Goal: Task Accomplishment & Management: Use online tool/utility

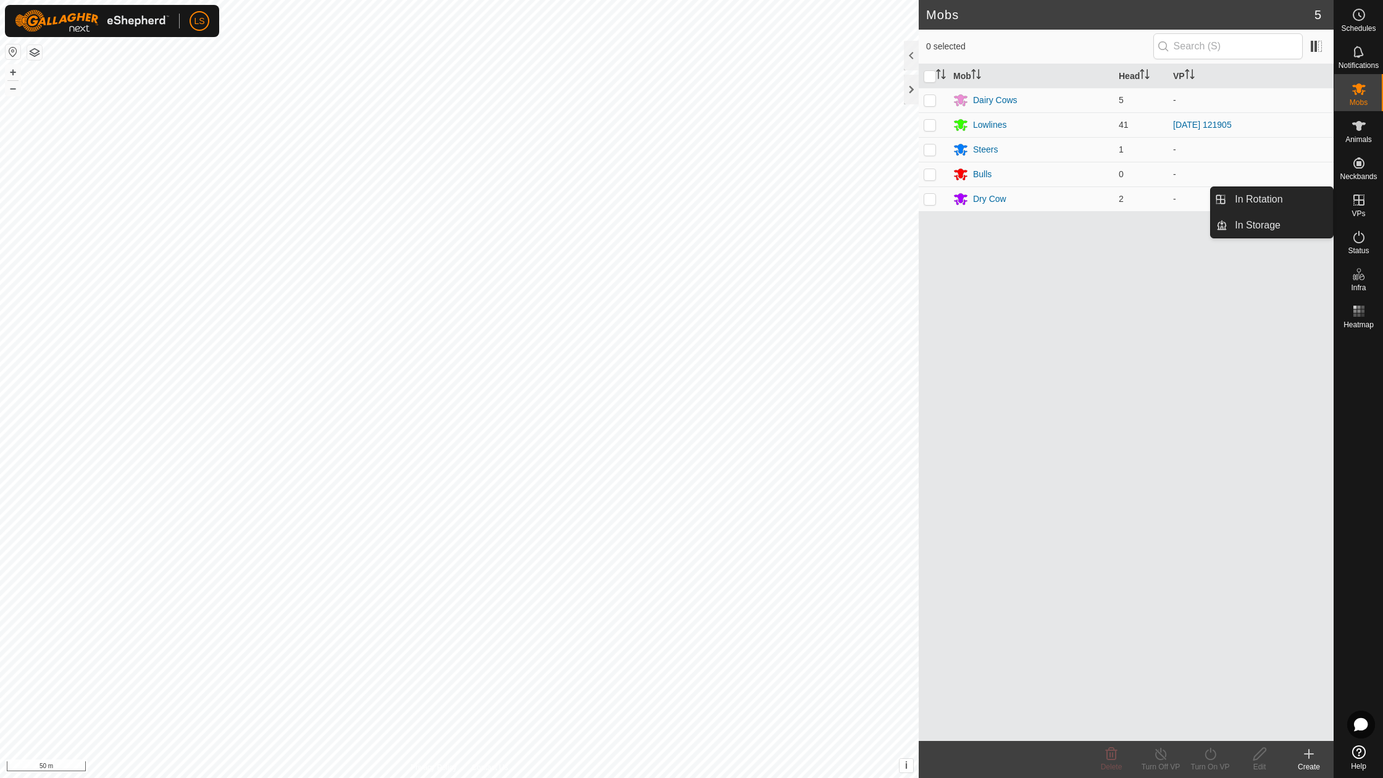
click at [1363, 204] on icon at bounding box center [1358, 200] width 15 height 15
click at [1272, 198] on link "In Rotation" at bounding box center [1280, 199] width 106 height 25
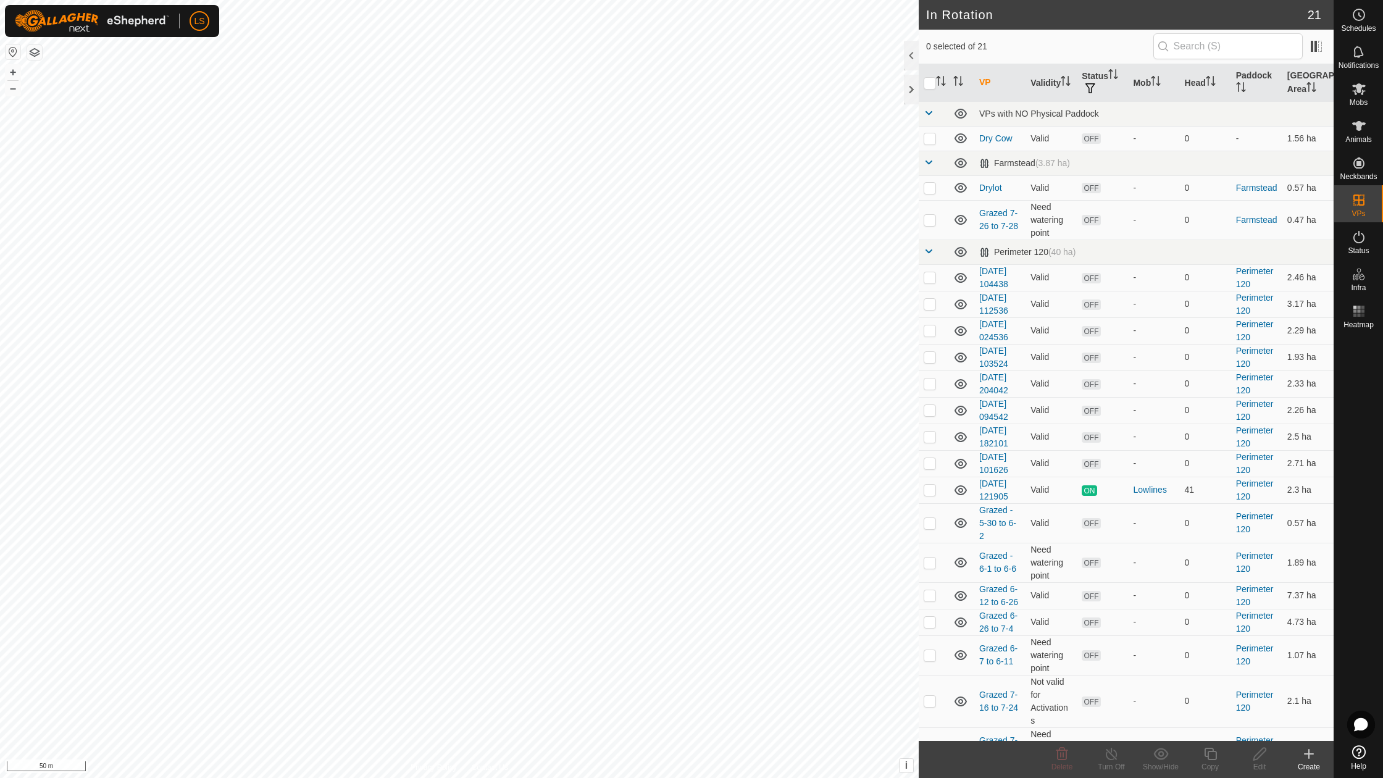
click at [1314, 754] on icon at bounding box center [1308, 753] width 15 height 15
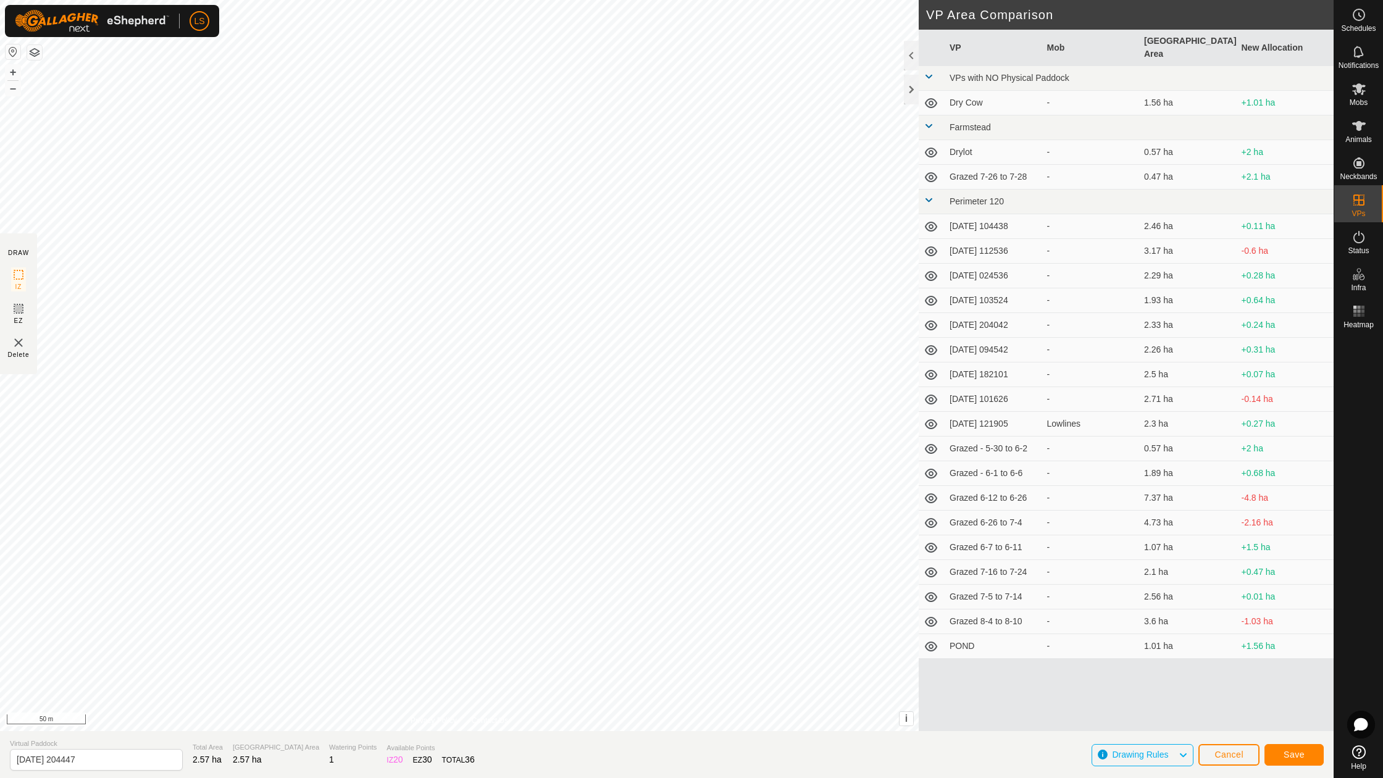
click at [1300, 756] on span "Save" at bounding box center [1293, 754] width 21 height 10
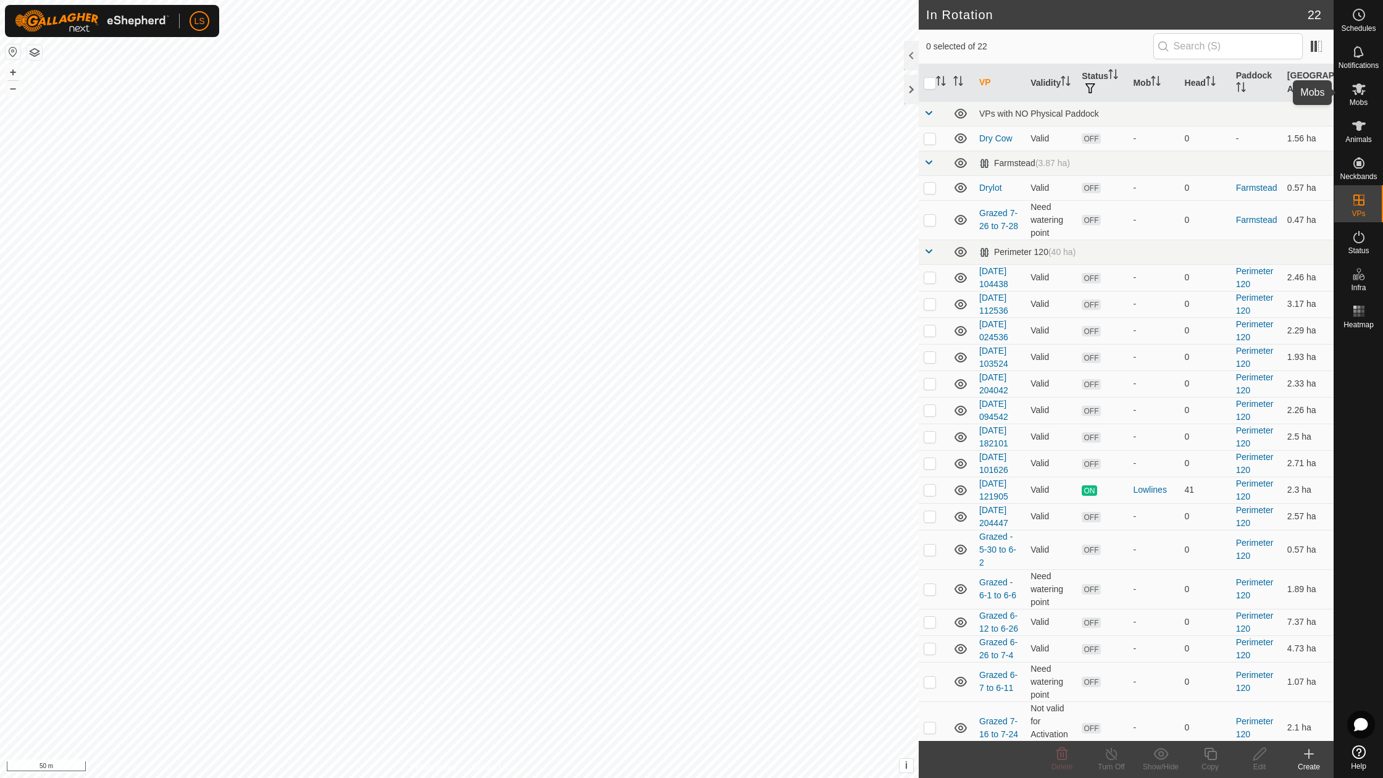
click at [1363, 99] on span "Mobs" at bounding box center [1359, 102] width 18 height 7
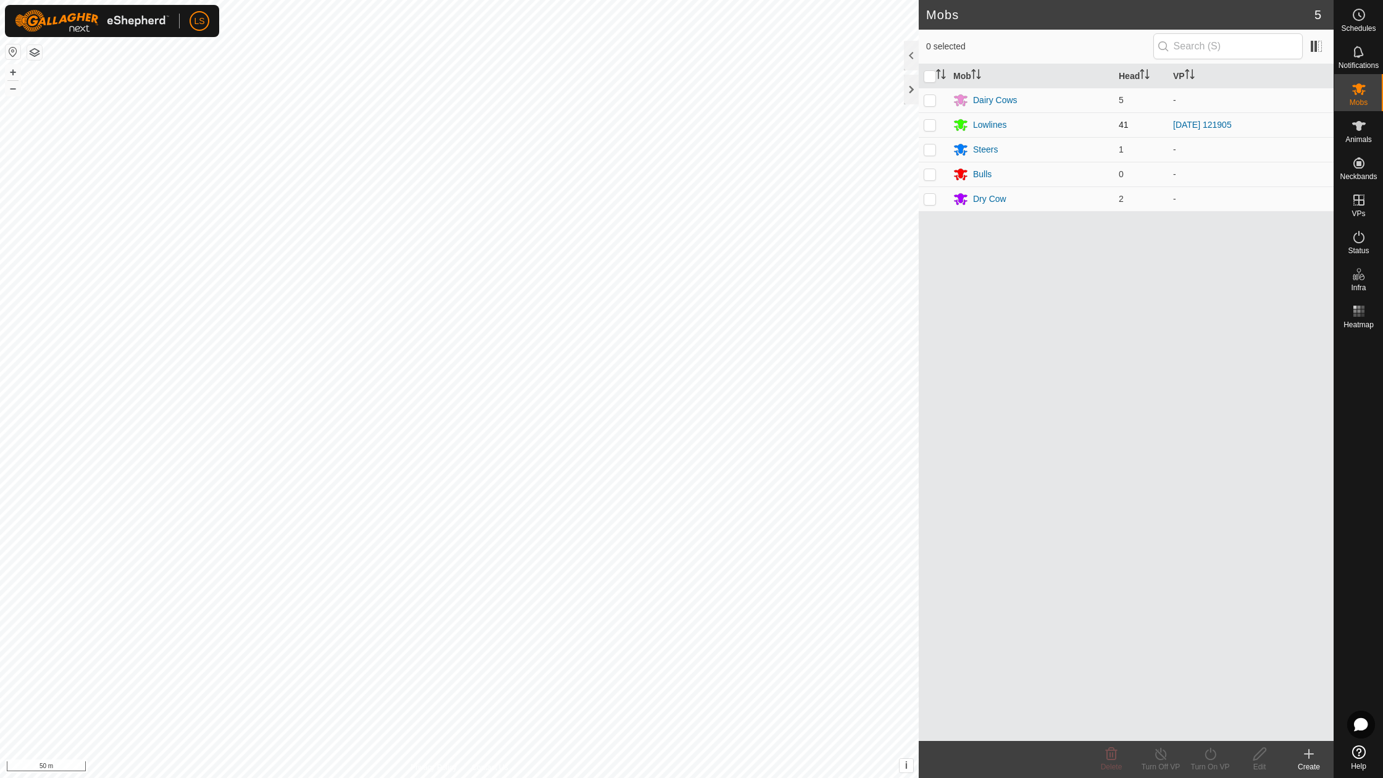
click at [931, 128] on p-checkbox at bounding box center [930, 125] width 12 height 10
checkbox input "true"
click at [1209, 758] on icon at bounding box center [1210, 753] width 15 height 15
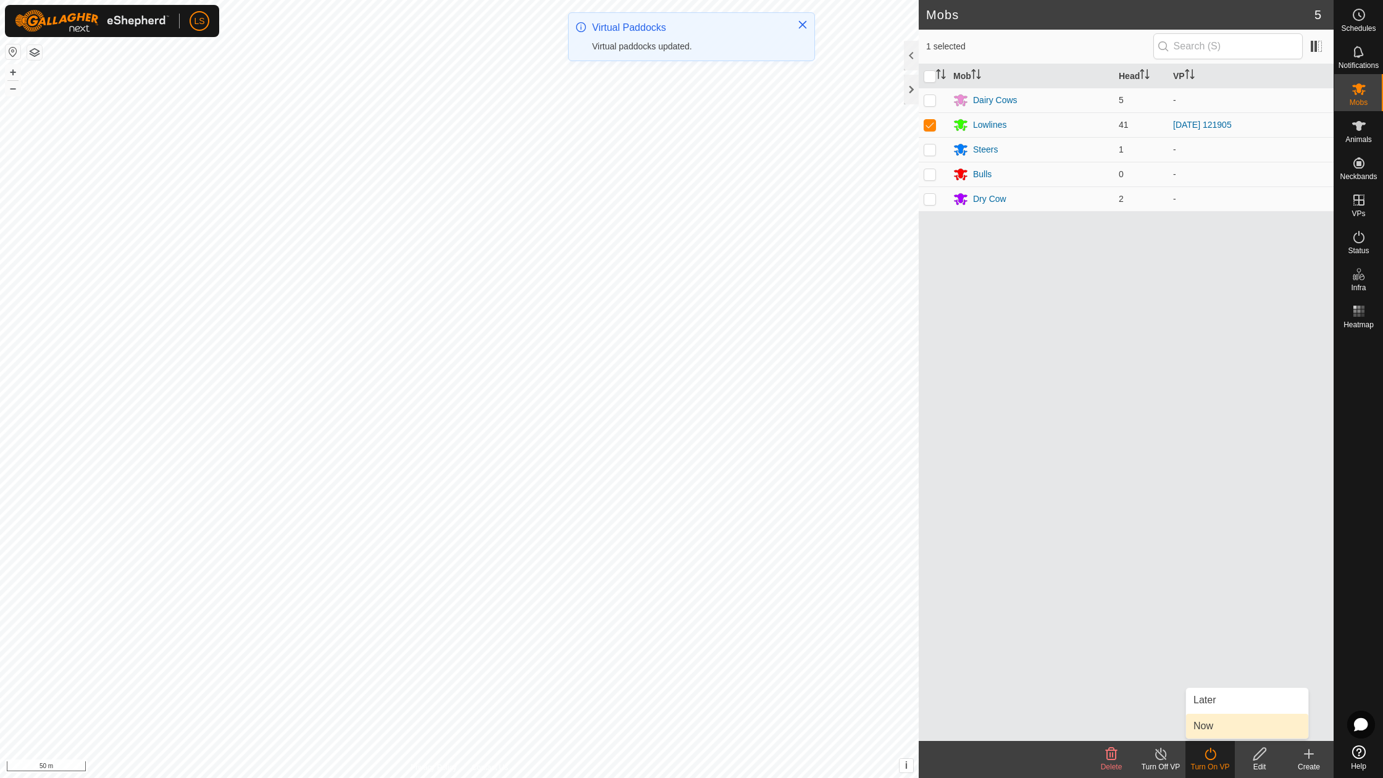
click at [1209, 731] on link "Now" at bounding box center [1247, 726] width 122 height 25
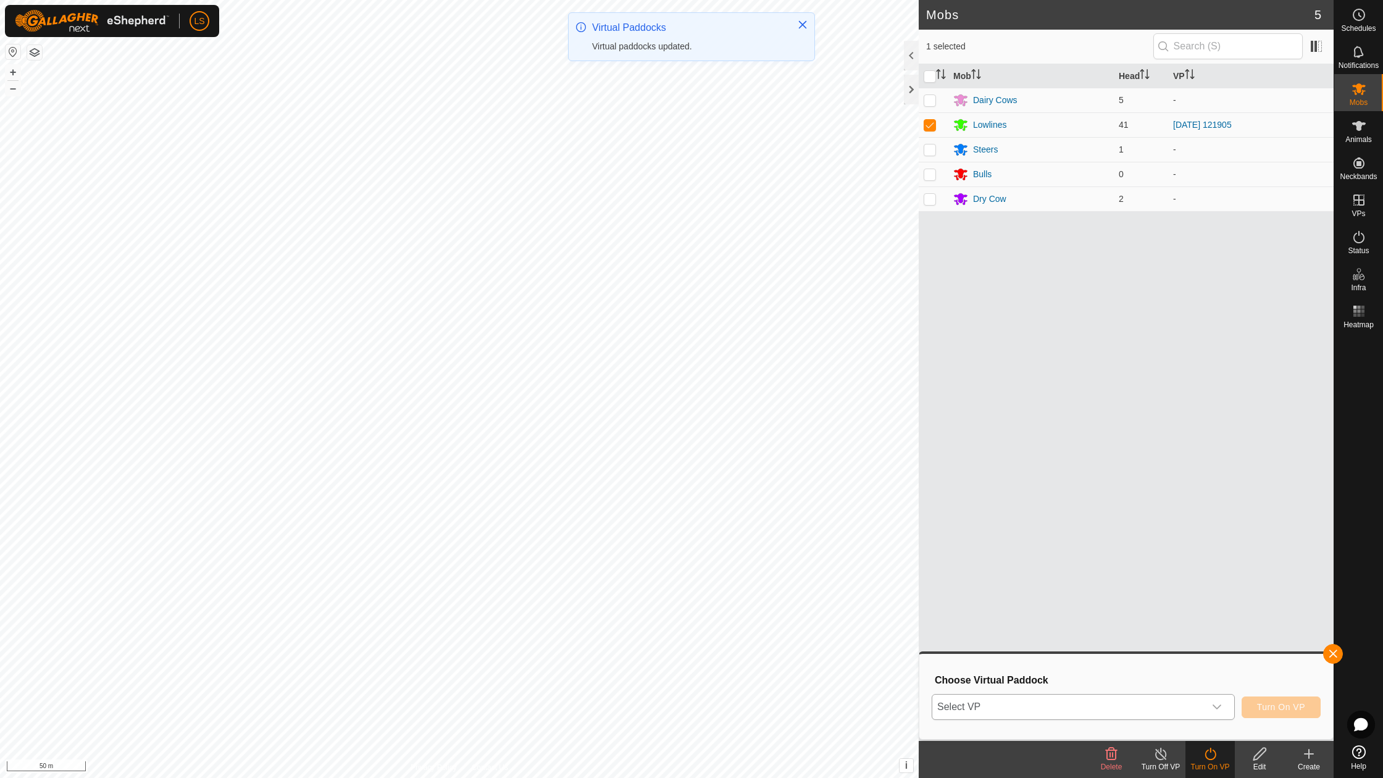
click at [1215, 704] on icon "dropdown trigger" at bounding box center [1217, 707] width 10 height 10
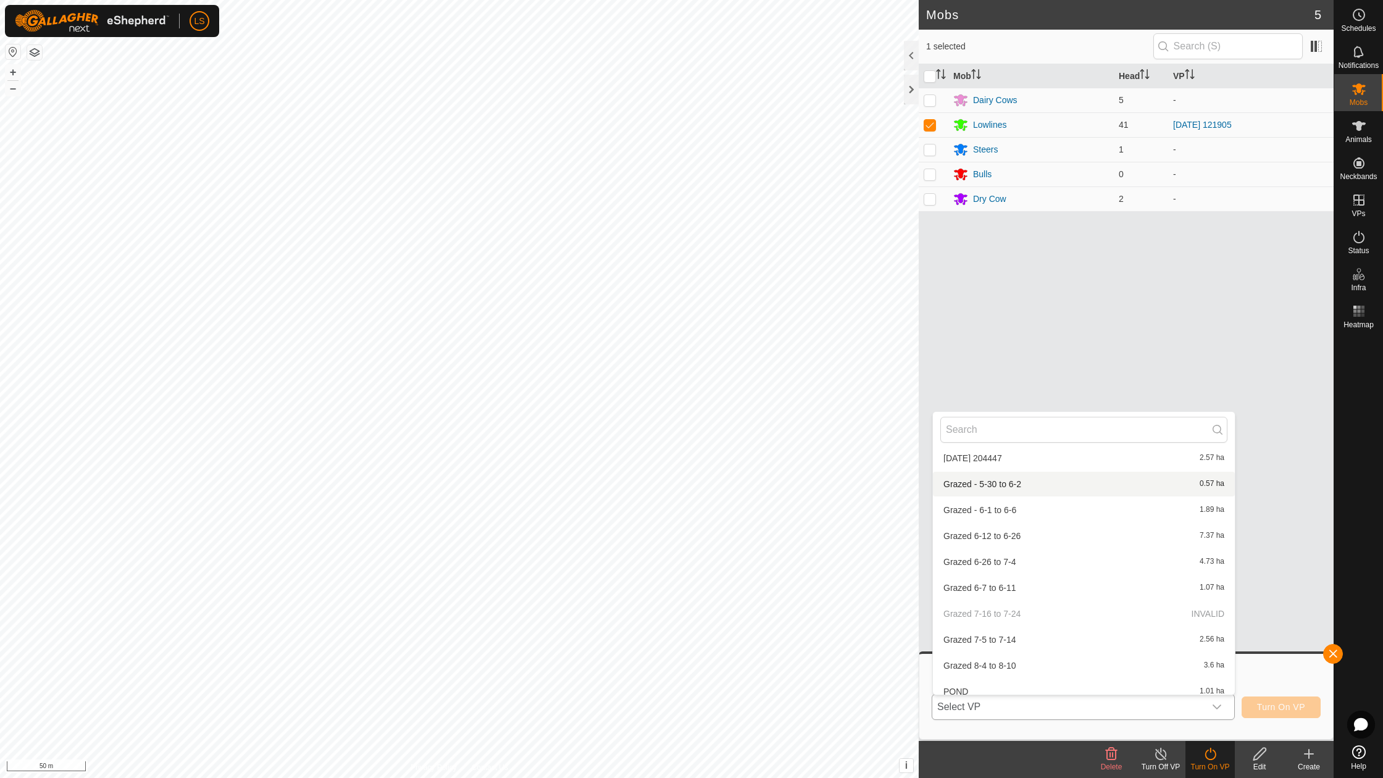
scroll to position [391, 0]
click at [1031, 458] on li "[DATE] 204447 2.57 ha" at bounding box center [1084, 465] width 302 height 25
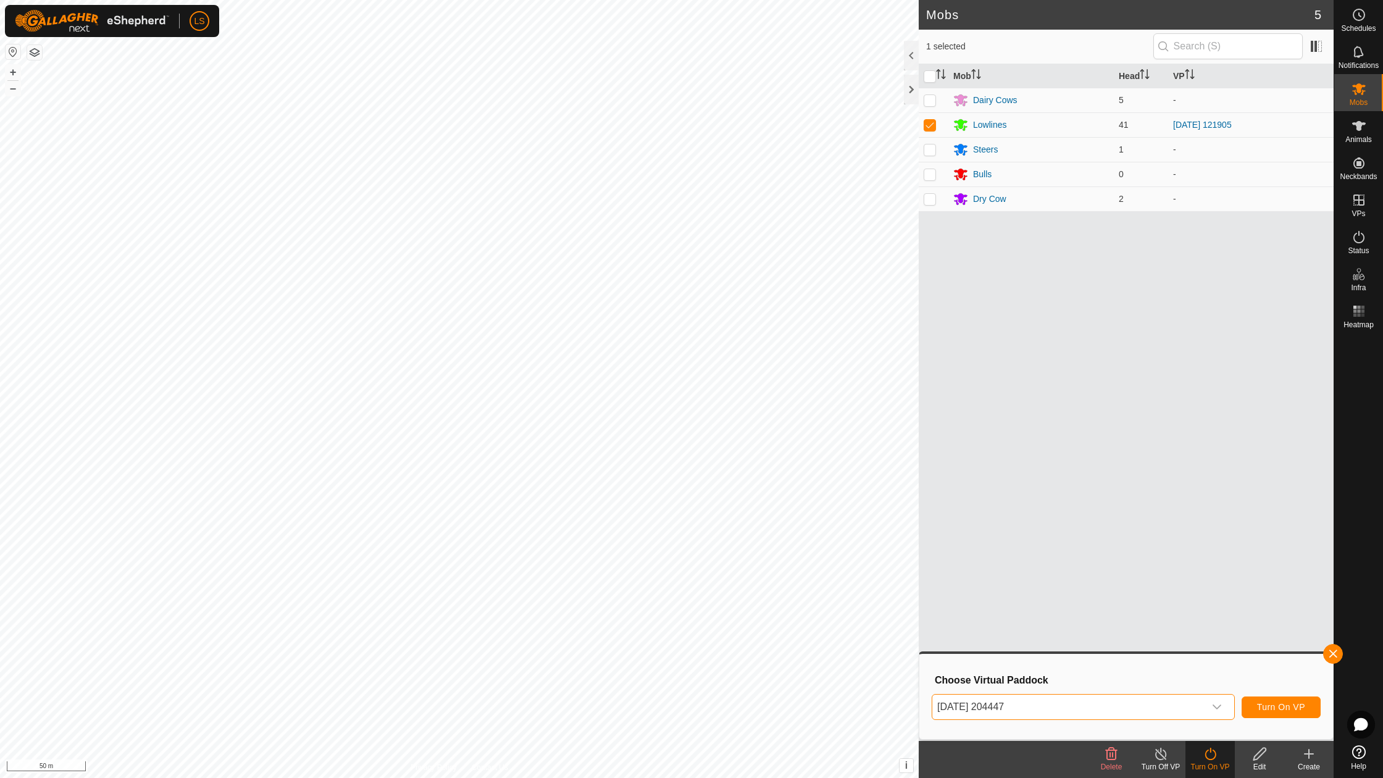
click at [1278, 712] on button "Turn On VP" at bounding box center [1281, 707] width 79 height 22
